Goal: Information Seeking & Learning: Learn about a topic

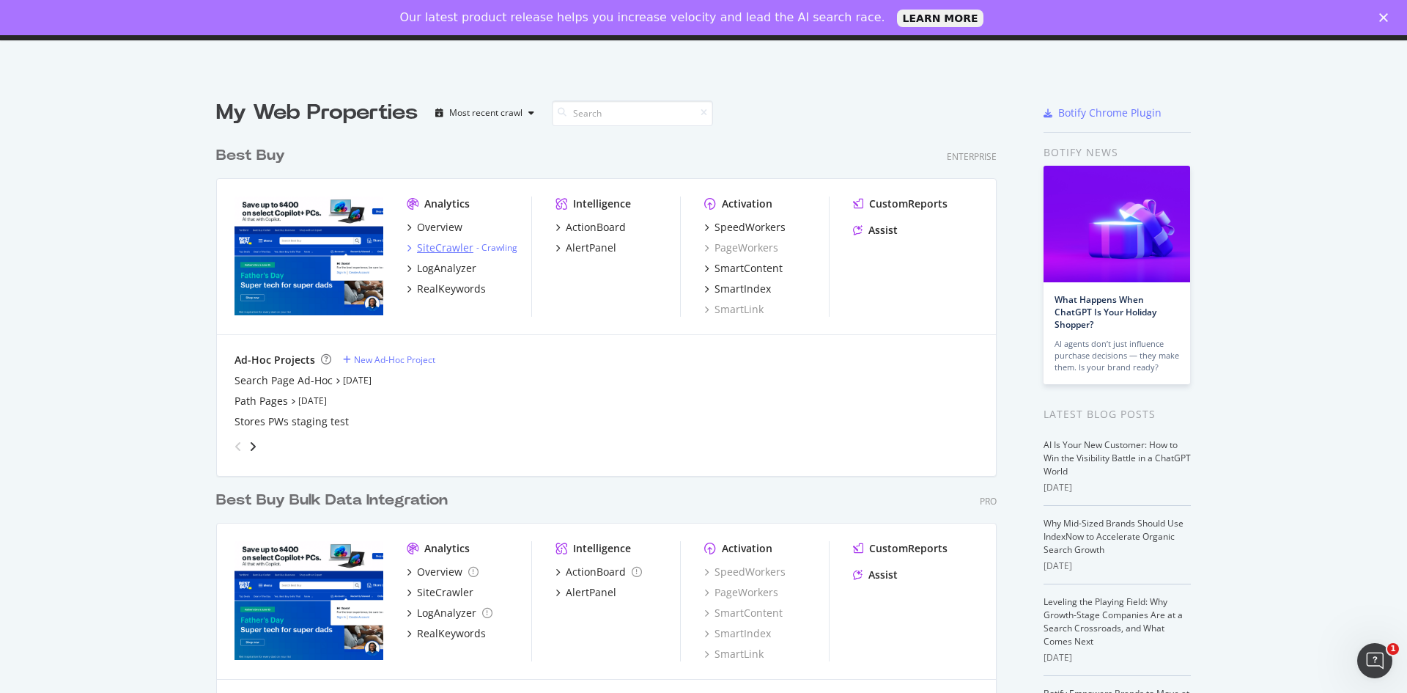
click at [437, 247] on div "SiteCrawler" at bounding box center [445, 247] width 56 height 15
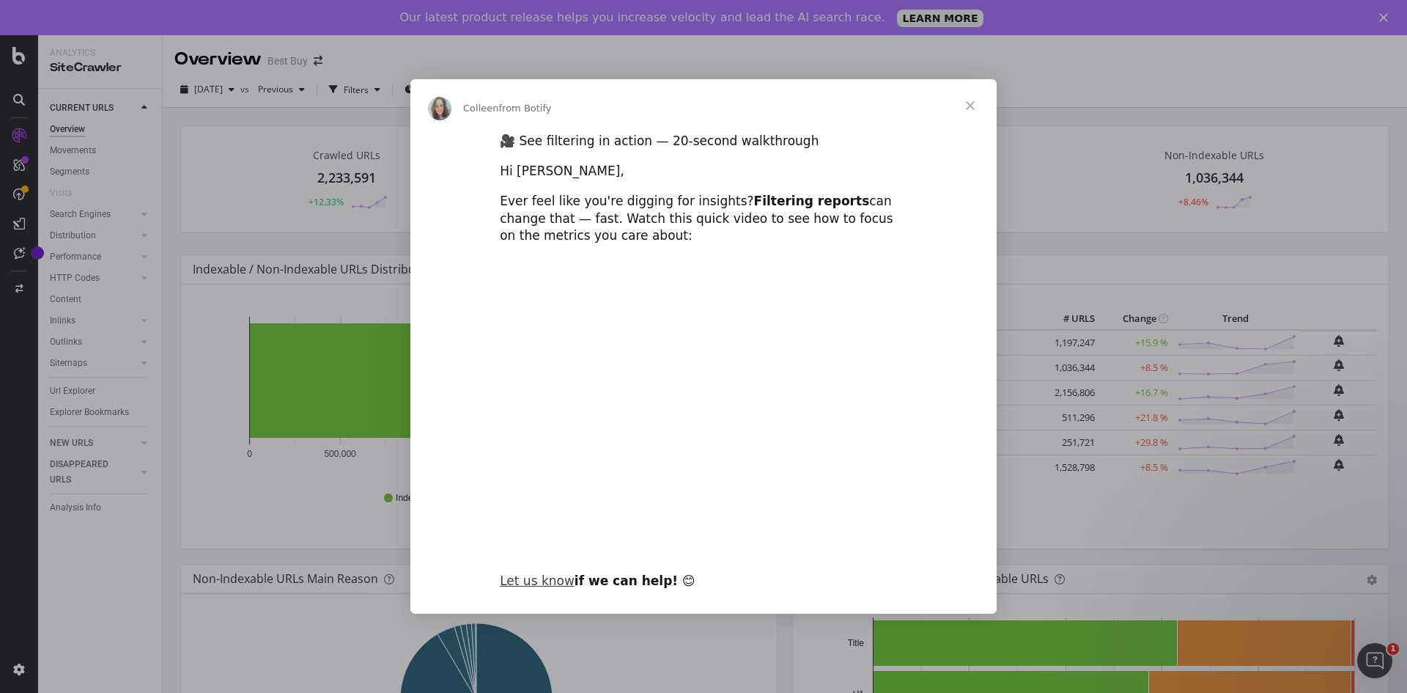
type input "610697"
click at [975, 107] on span "Close" at bounding box center [970, 105] width 53 height 53
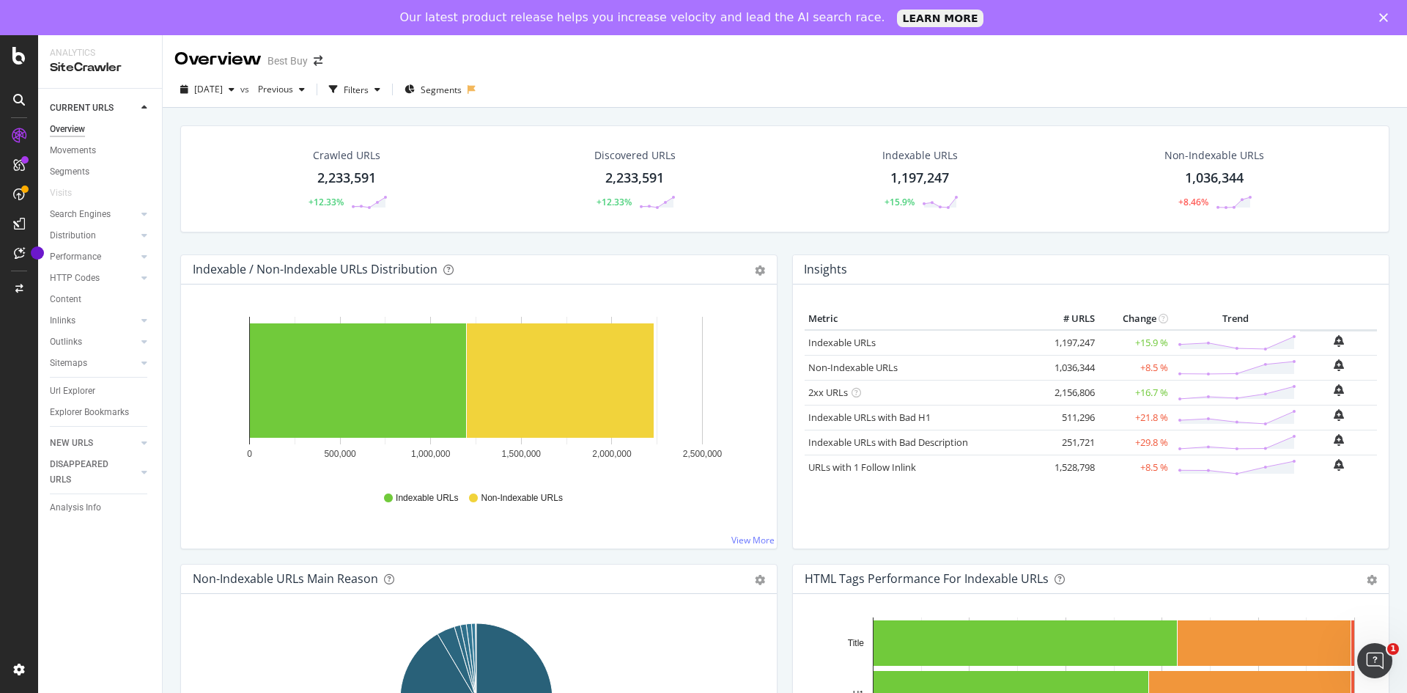
click at [1385, 15] on icon "Close" at bounding box center [1384, 17] width 9 height 9
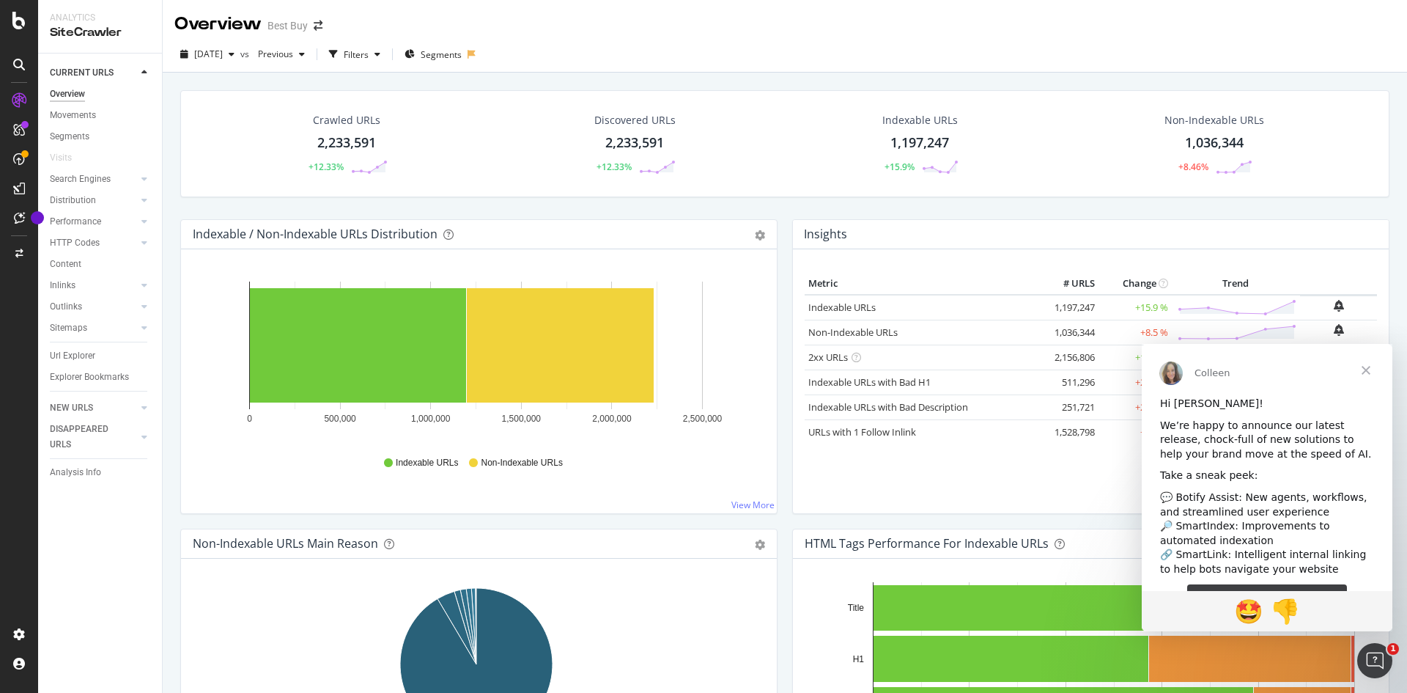
click at [1369, 370] on span "Close" at bounding box center [1366, 370] width 53 height 53
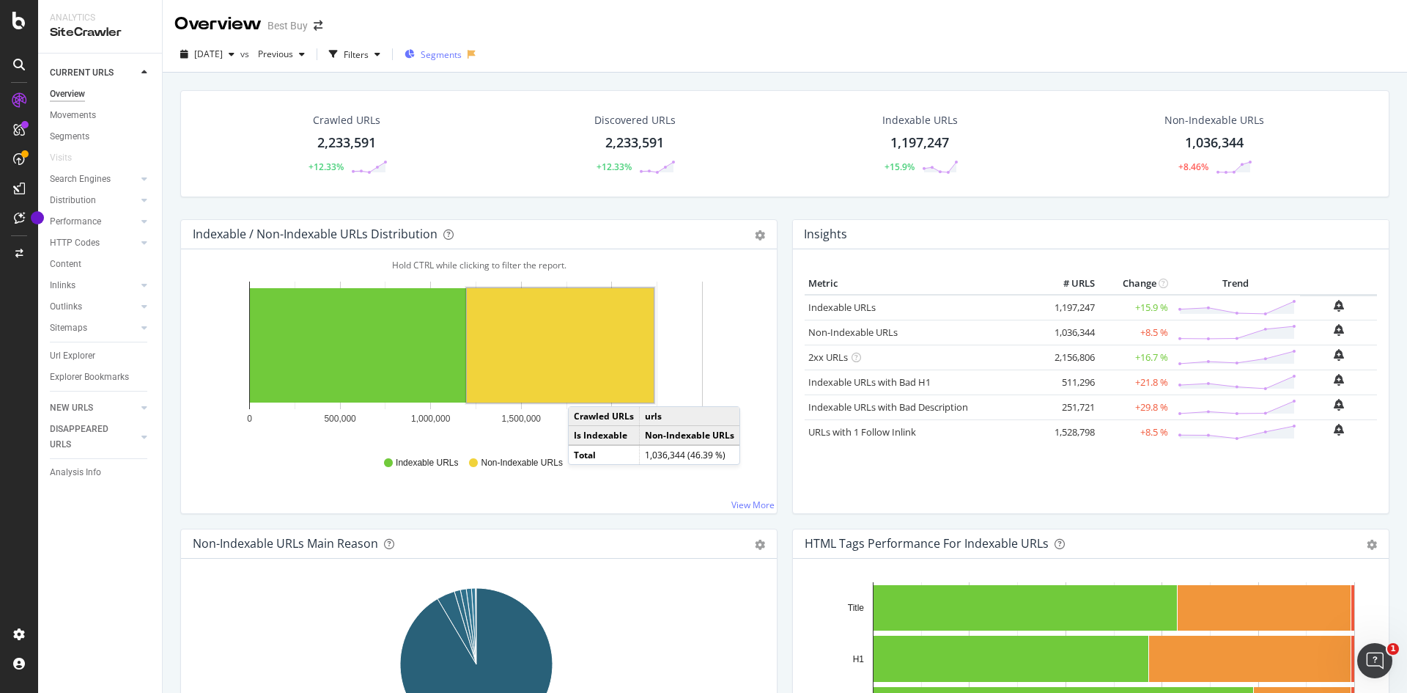
click at [460, 53] on span "Segments" at bounding box center [441, 54] width 41 height 12
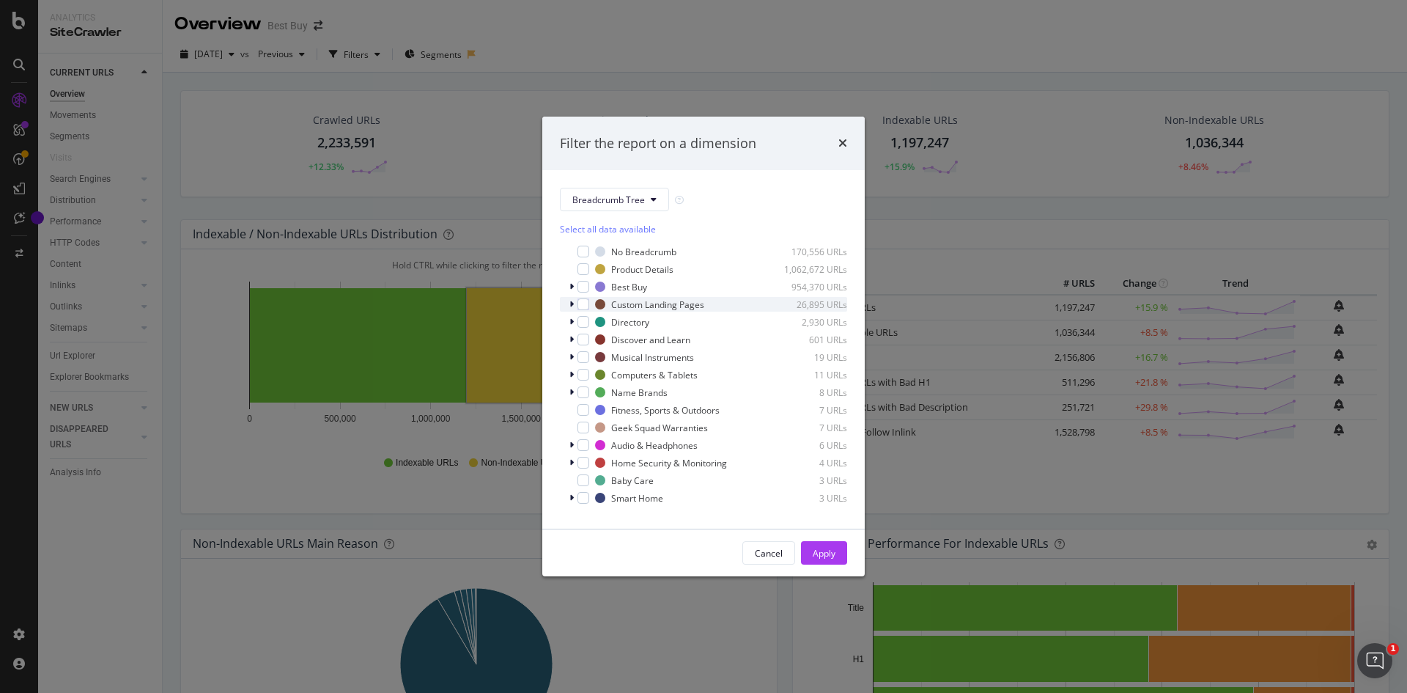
click at [572, 305] on icon "modal" at bounding box center [572, 304] width 4 height 9
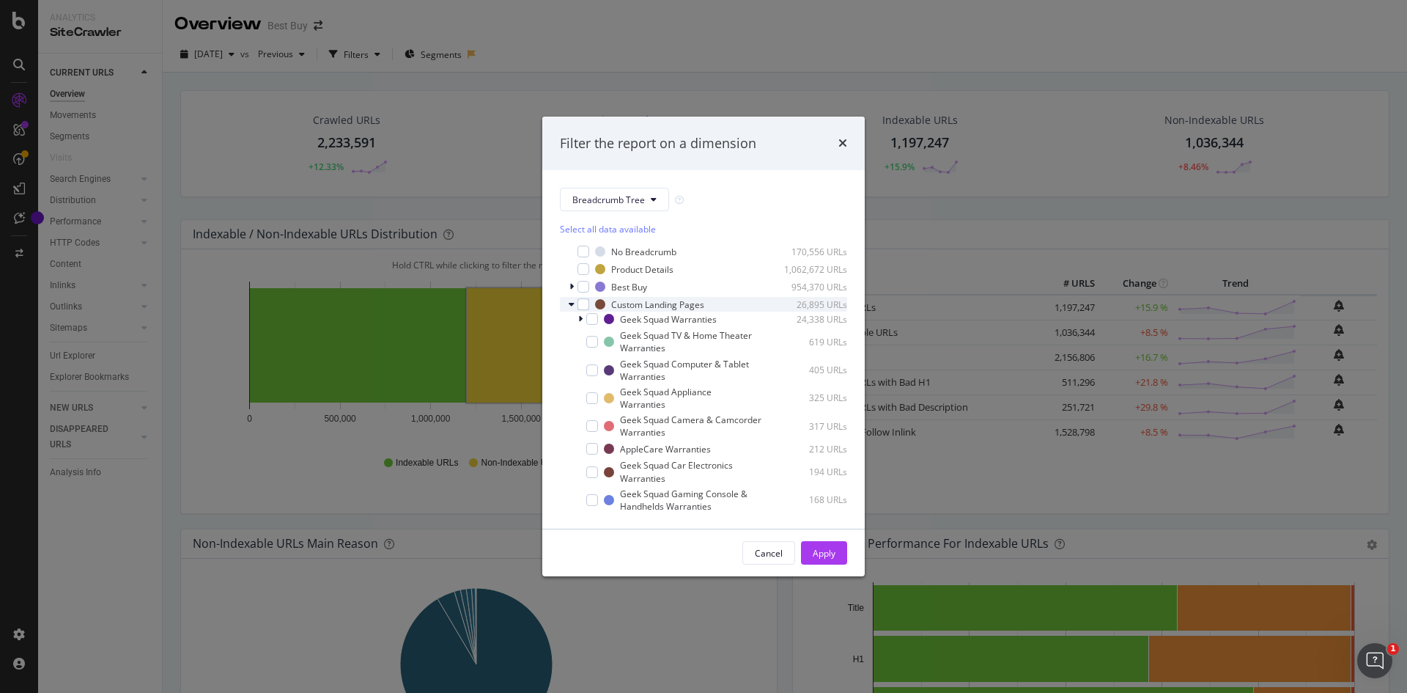
click at [572, 305] on icon "modal" at bounding box center [572, 304] width 6 height 9
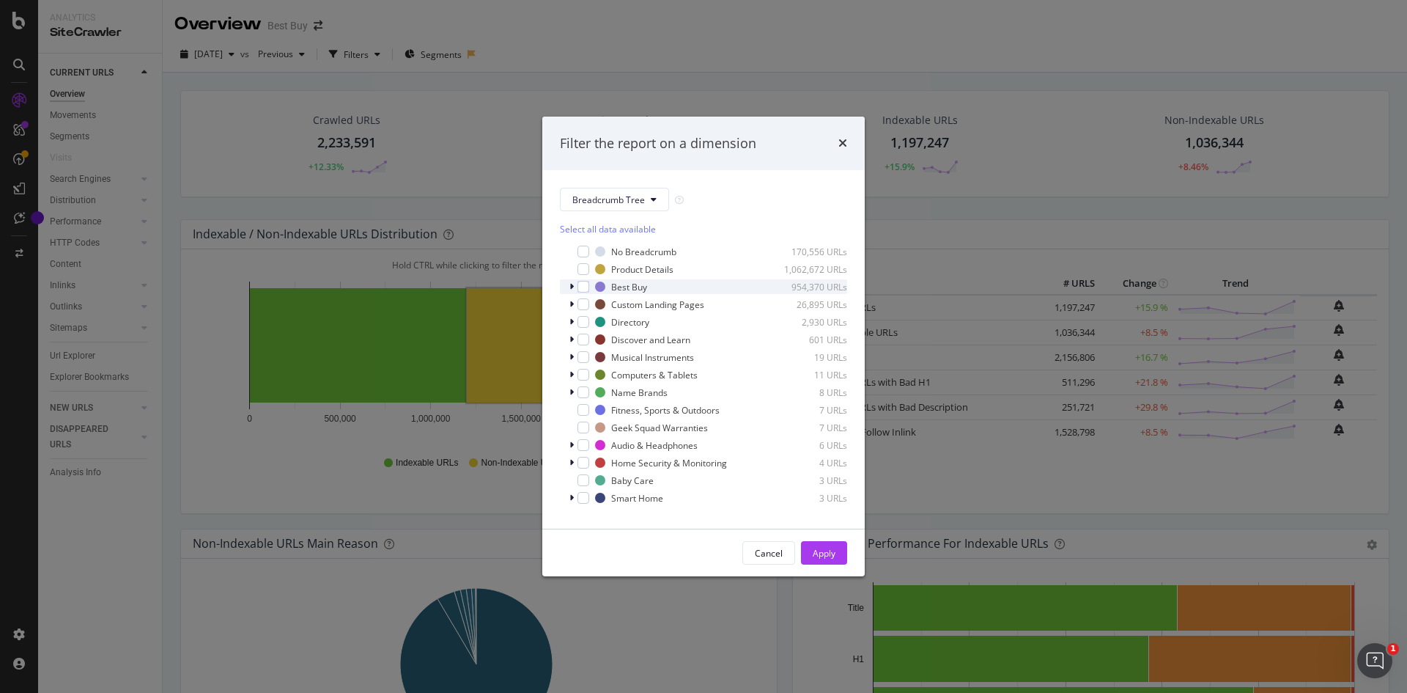
click at [570, 287] on icon "modal" at bounding box center [572, 286] width 4 height 9
click at [573, 290] on icon "modal" at bounding box center [572, 286] width 6 height 9
click at [592, 508] on span "Show 15 more" at bounding box center [599, 504] width 54 height 12
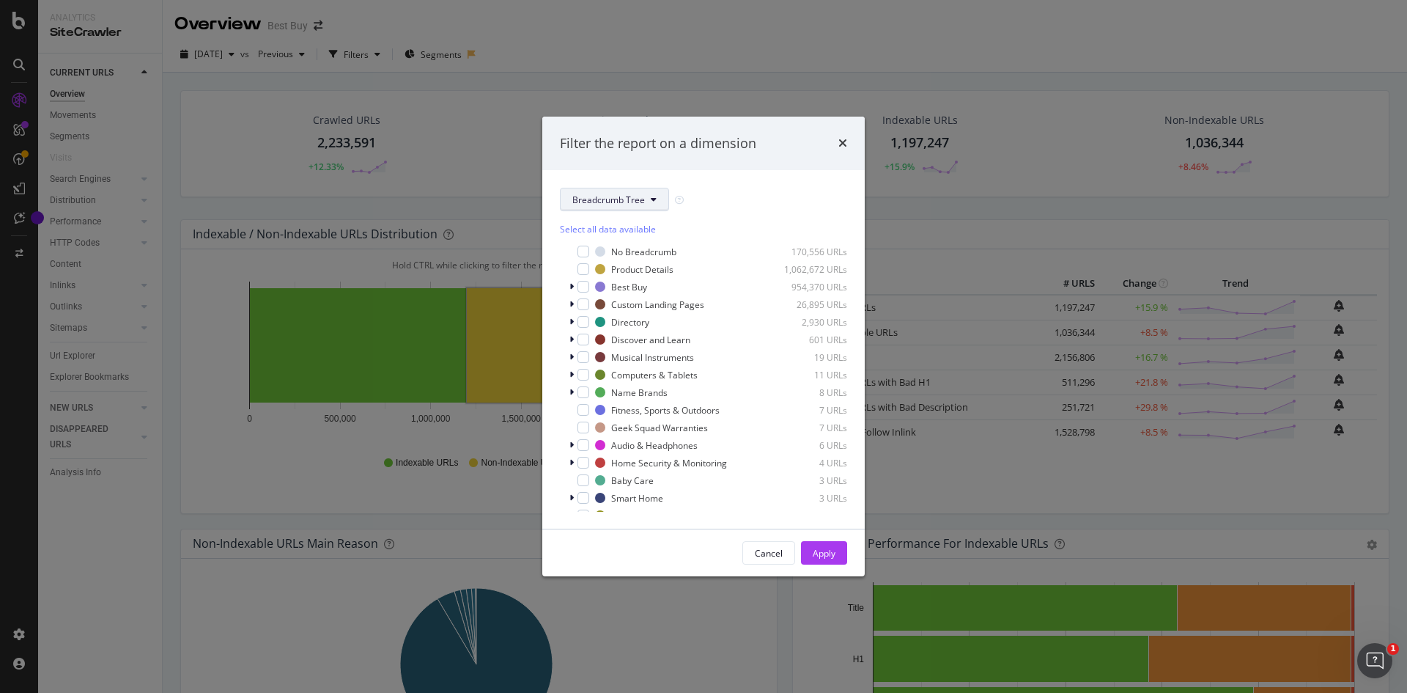
click at [655, 200] on icon "modal" at bounding box center [654, 199] width 6 height 9
click at [607, 255] on span "pagetype" at bounding box center [620, 252] width 95 height 13
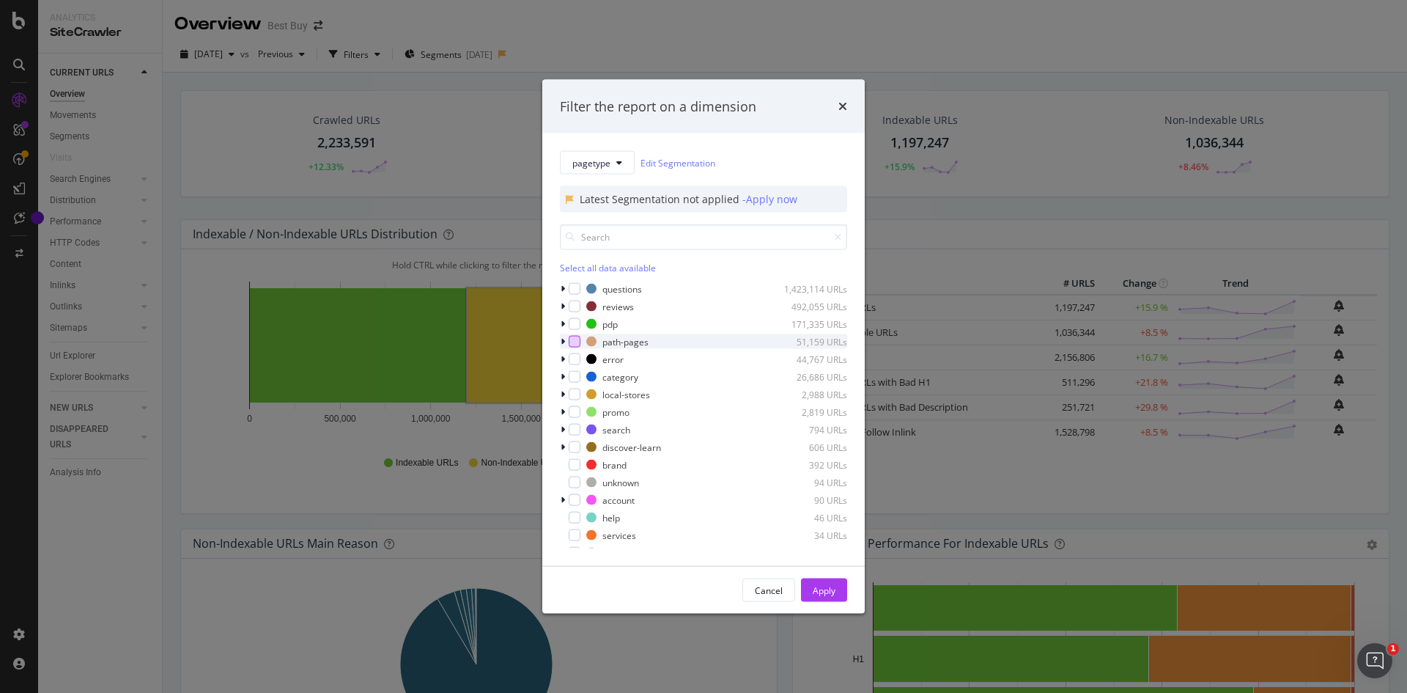
click at [575, 341] on div "modal" at bounding box center [575, 342] width 12 height 12
click at [820, 587] on div "Apply" at bounding box center [824, 589] width 23 height 12
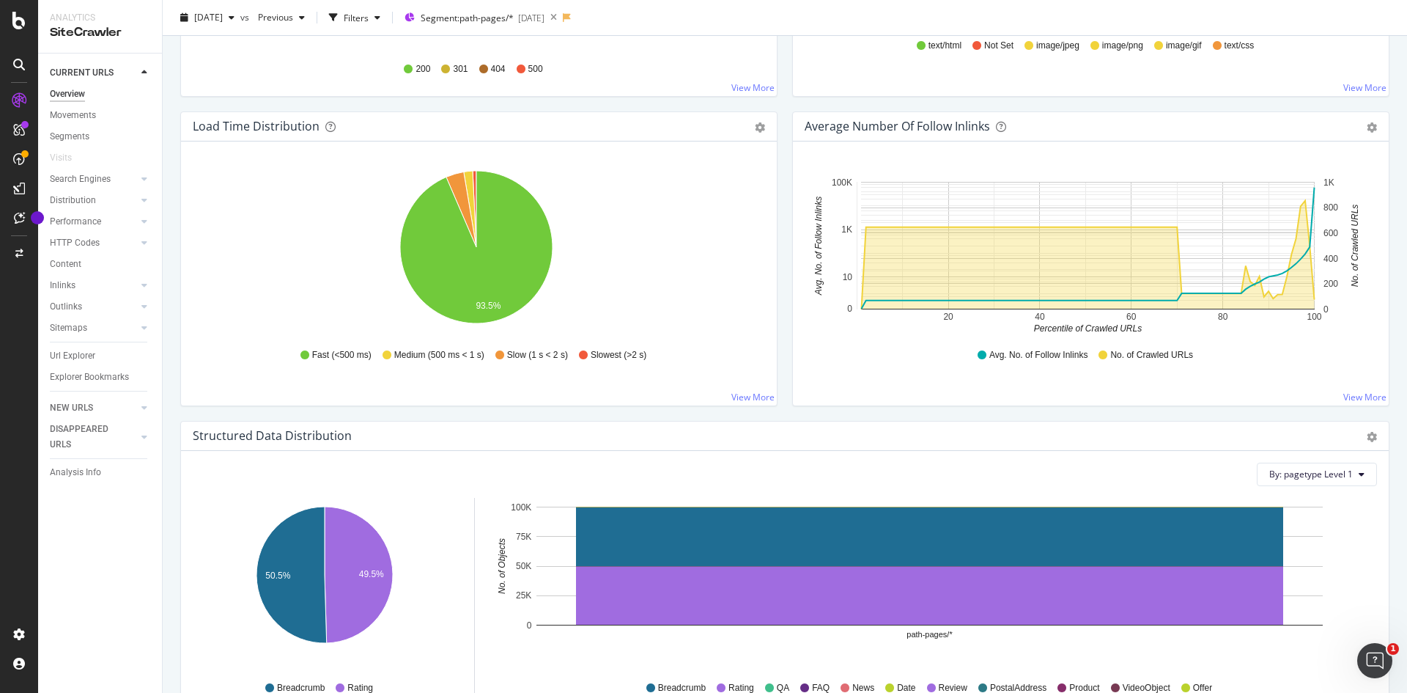
scroll to position [994, 0]
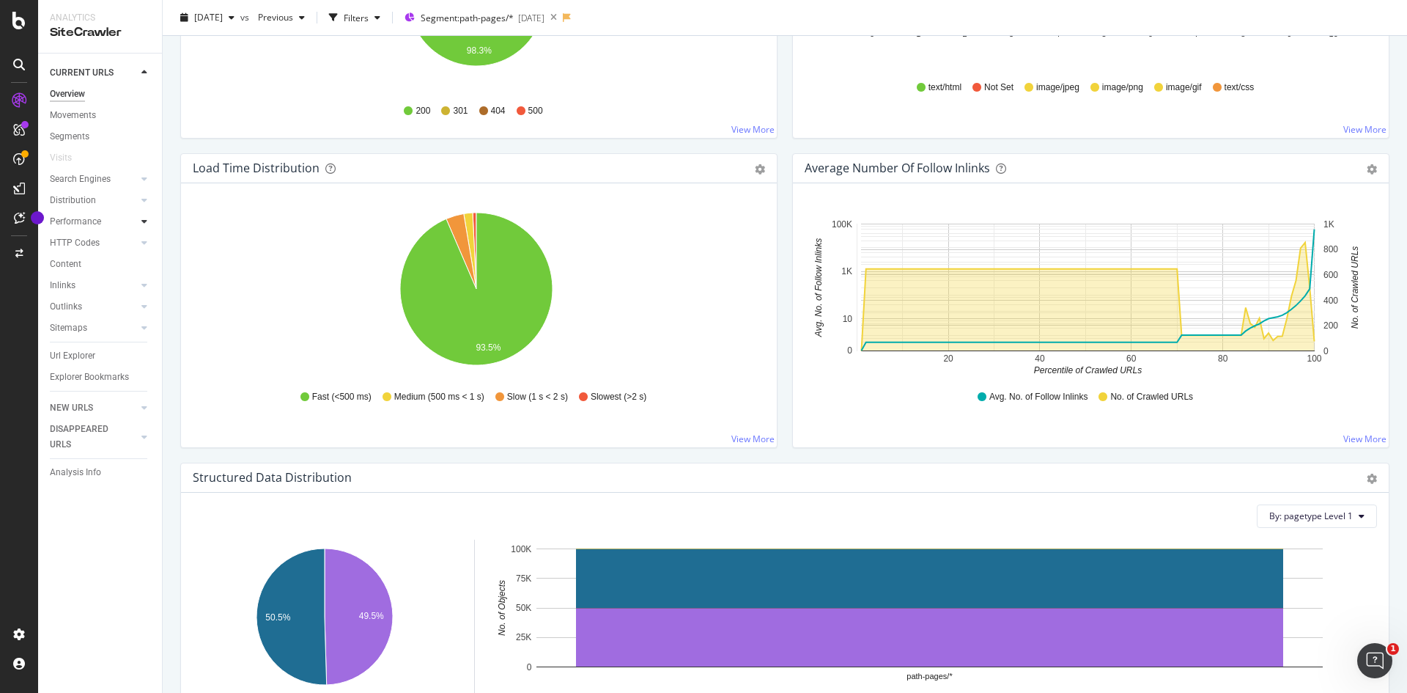
click at [144, 224] on icon at bounding box center [144, 221] width 6 height 9
click at [141, 177] on div at bounding box center [144, 179] width 15 height 15
click at [140, 199] on div at bounding box center [144, 200] width 15 height 15
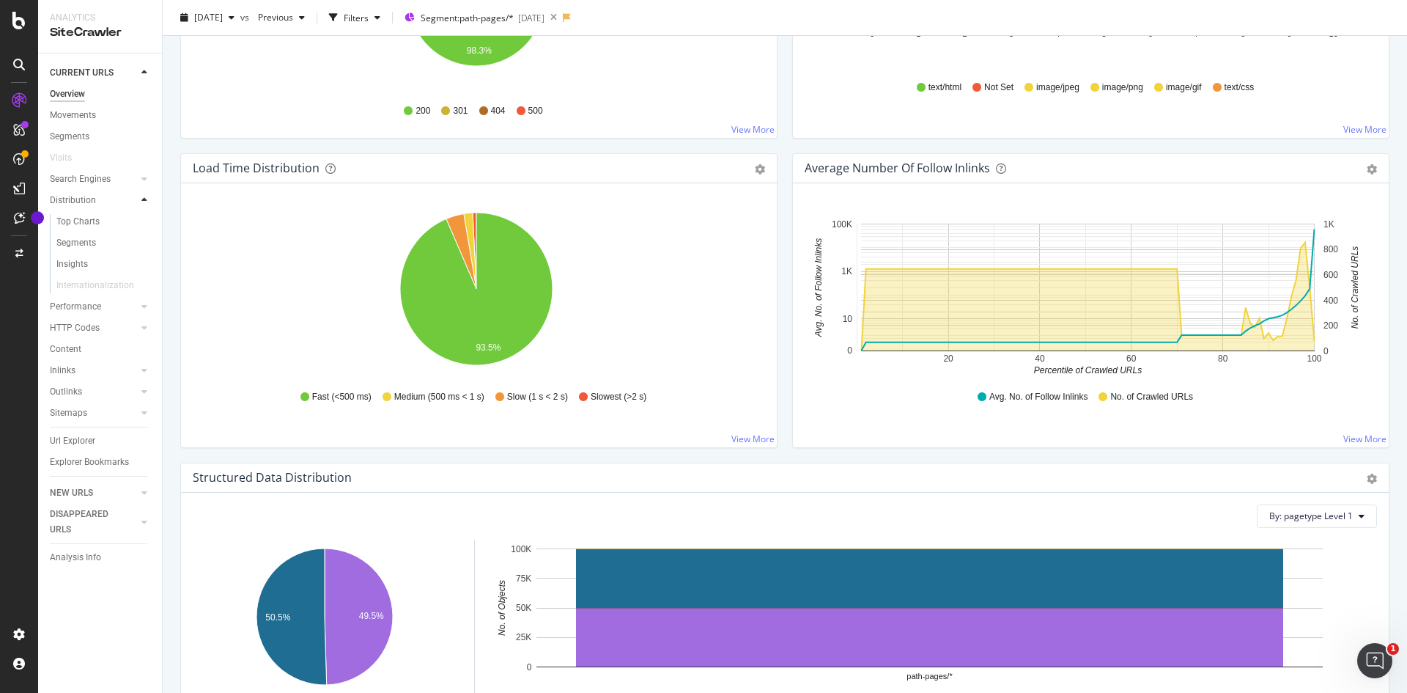
click at [140, 199] on div at bounding box center [144, 200] width 15 height 15
click at [140, 222] on div at bounding box center [144, 221] width 15 height 15
click at [85, 240] on div "Top Charts" at bounding box center [77, 242] width 43 height 15
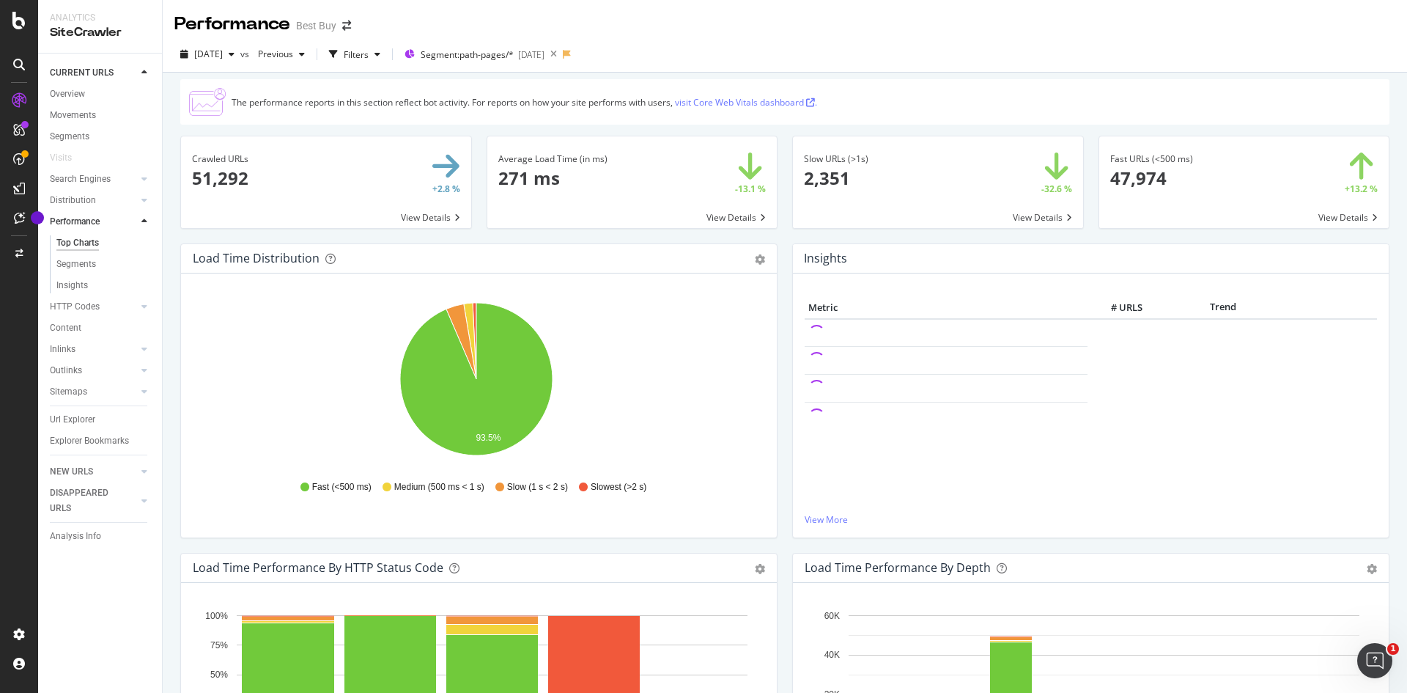
click at [140, 221] on div at bounding box center [144, 221] width 15 height 15
